Goal: Navigation & Orientation: Find specific page/section

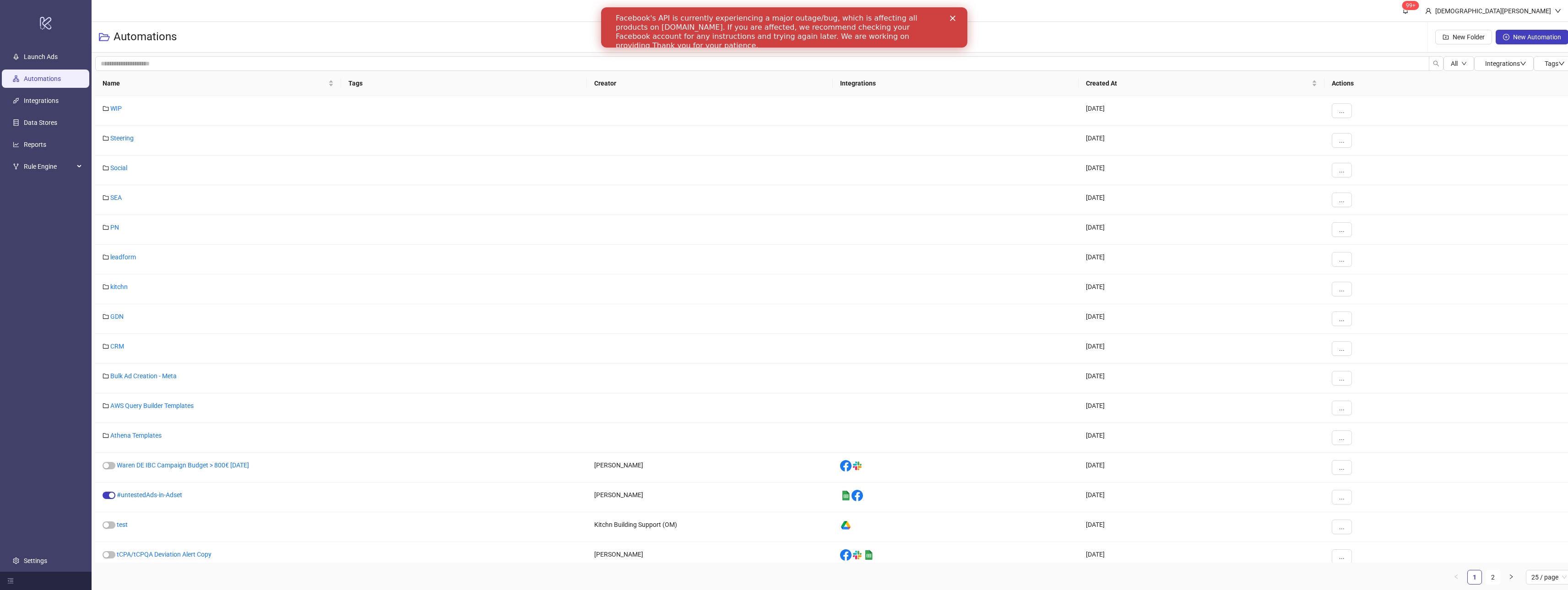
click at [1039, 29] on div "Automations New Folder New Automation" at bounding box center [833, 37] width 1484 height 30
click at [787, 32] on div "Facebook's API is currently experiencing a major outage/bug, which is affecting…" at bounding box center [776, 32] width 322 height 36
drag, startPoint x: 1267, startPoint y: 35, endPoint x: 1264, endPoint y: 30, distance: 5.8
click at [1267, 35] on div "Automations New Folder New Automation" at bounding box center [833, 37] width 1484 height 30
click at [953, 18] on icon "Close" at bounding box center [952, 18] width 5 height 5
